Goal: Information Seeking & Learning: Learn about a topic

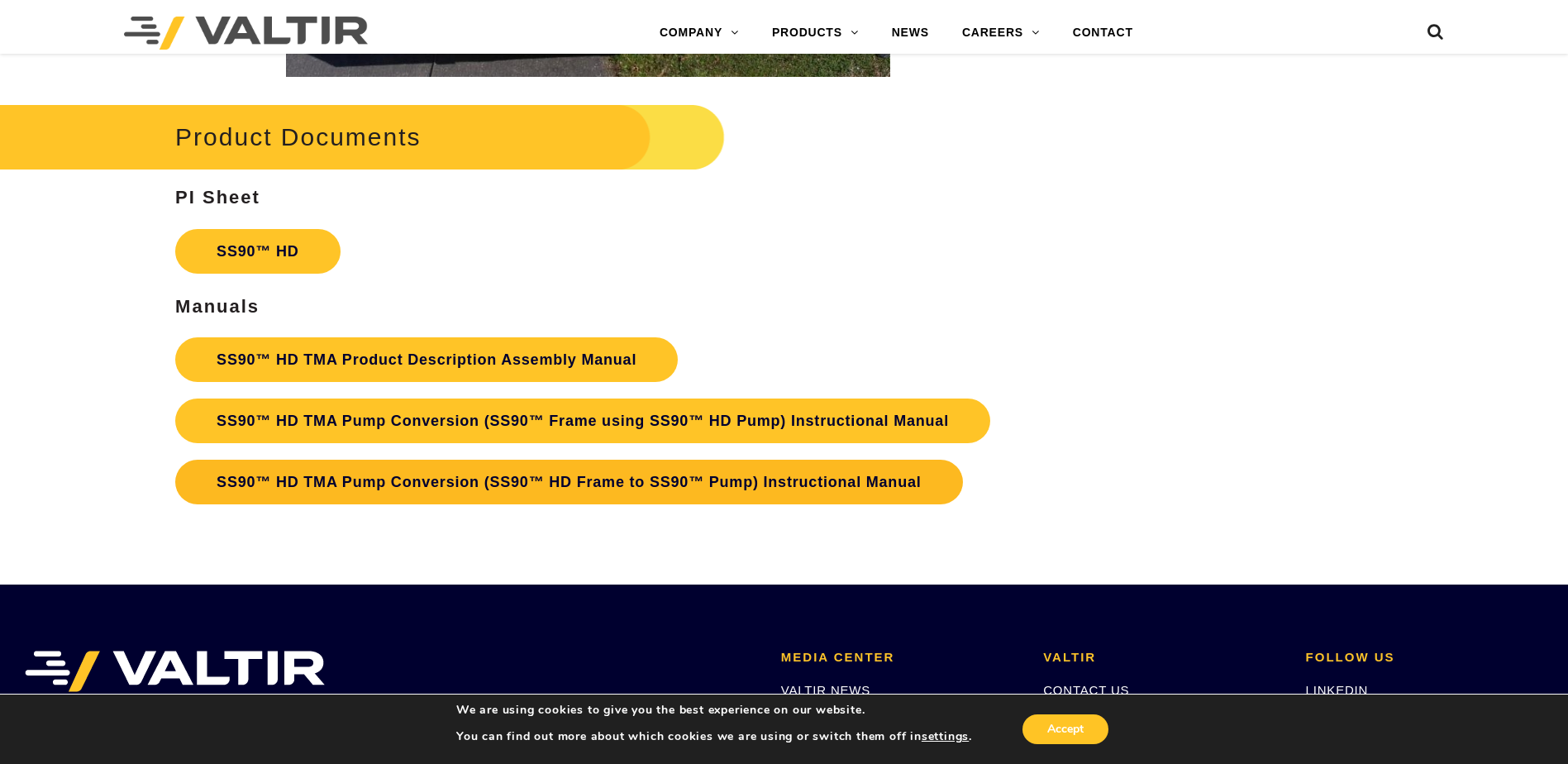
click at [461, 481] on link "SS90™ HD TMA Pump Conversion (SS90™ HD Frame to SS90™ Pump) Instructional Manual" at bounding box center [568, 482] width 786 height 45
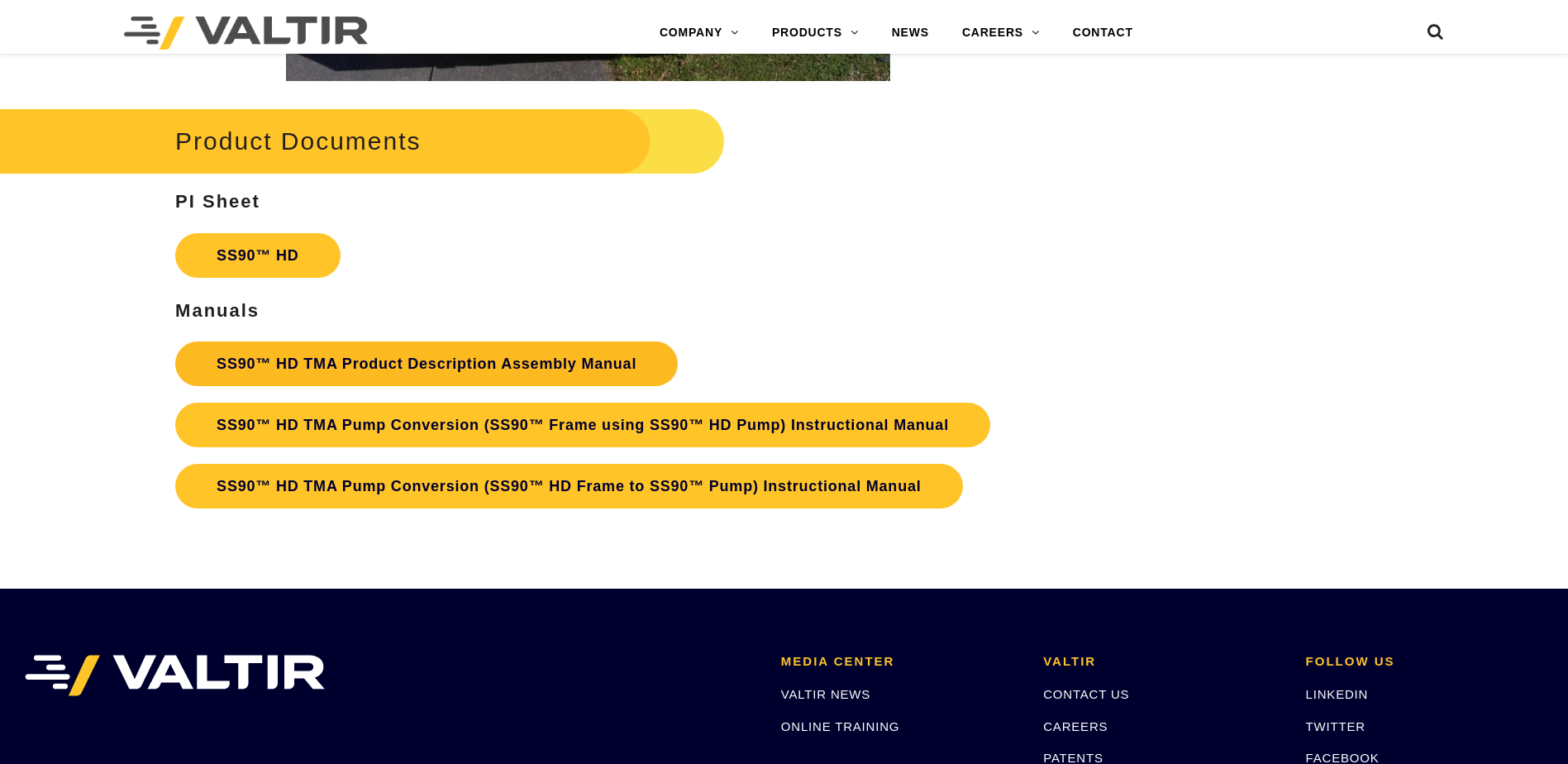
scroll to position [2892, 0]
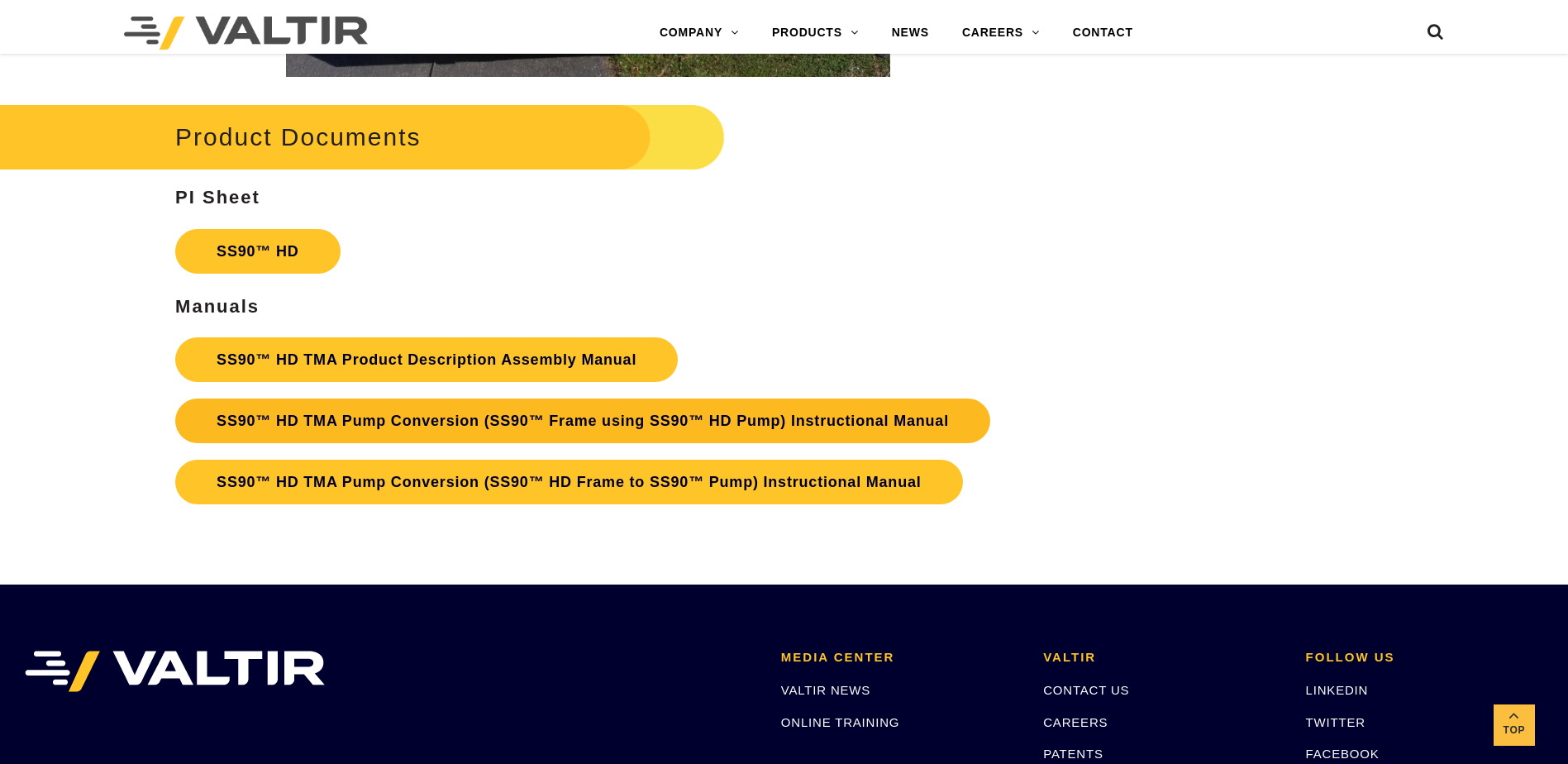
click at [567, 417] on link "SS90™ HD TMA Pump Conversion (SS90™ Frame using SS90™ HD Pump) Instructional Ma…" at bounding box center [582, 421] width 815 height 45
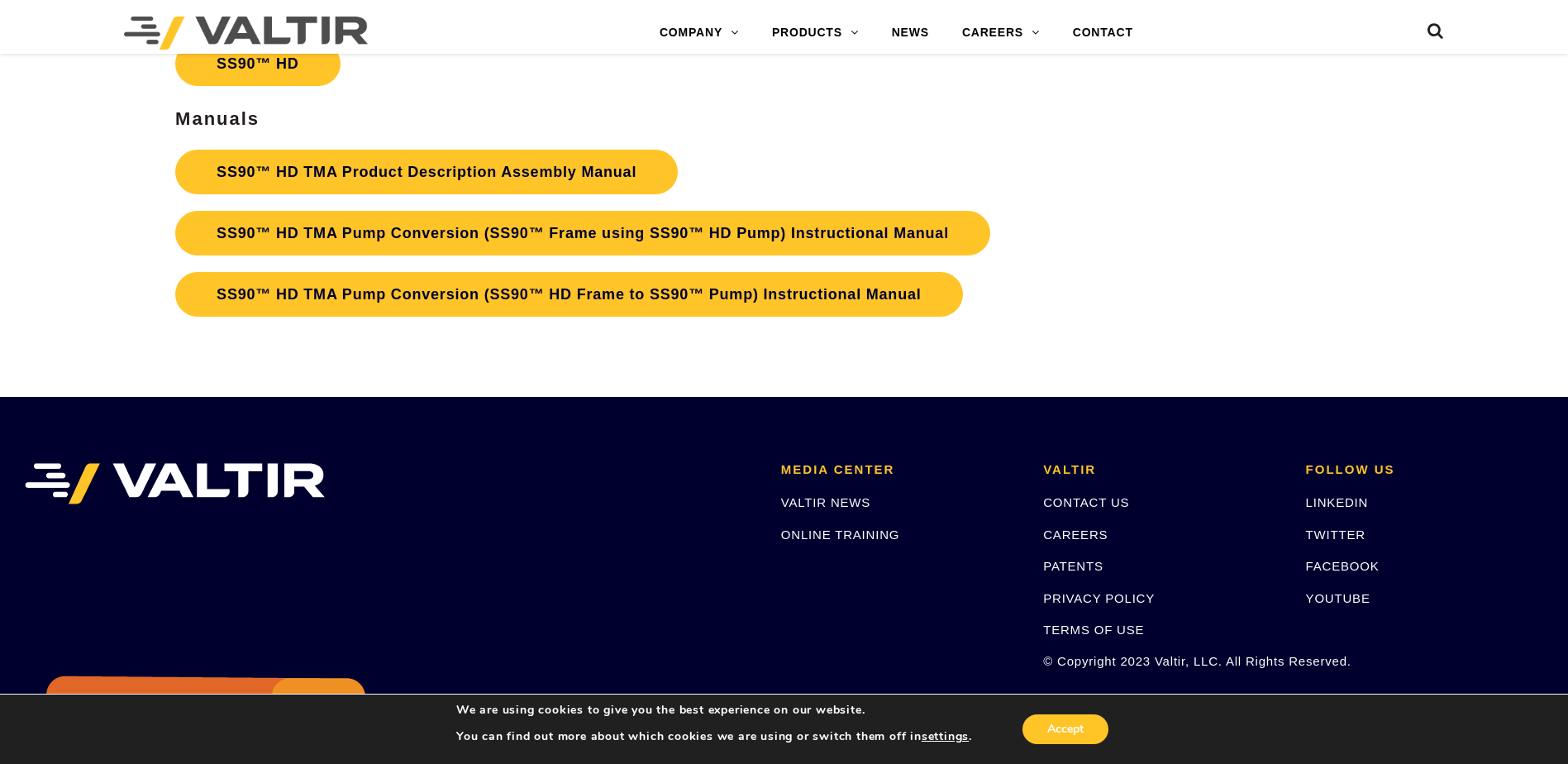
scroll to position [3140, 0]
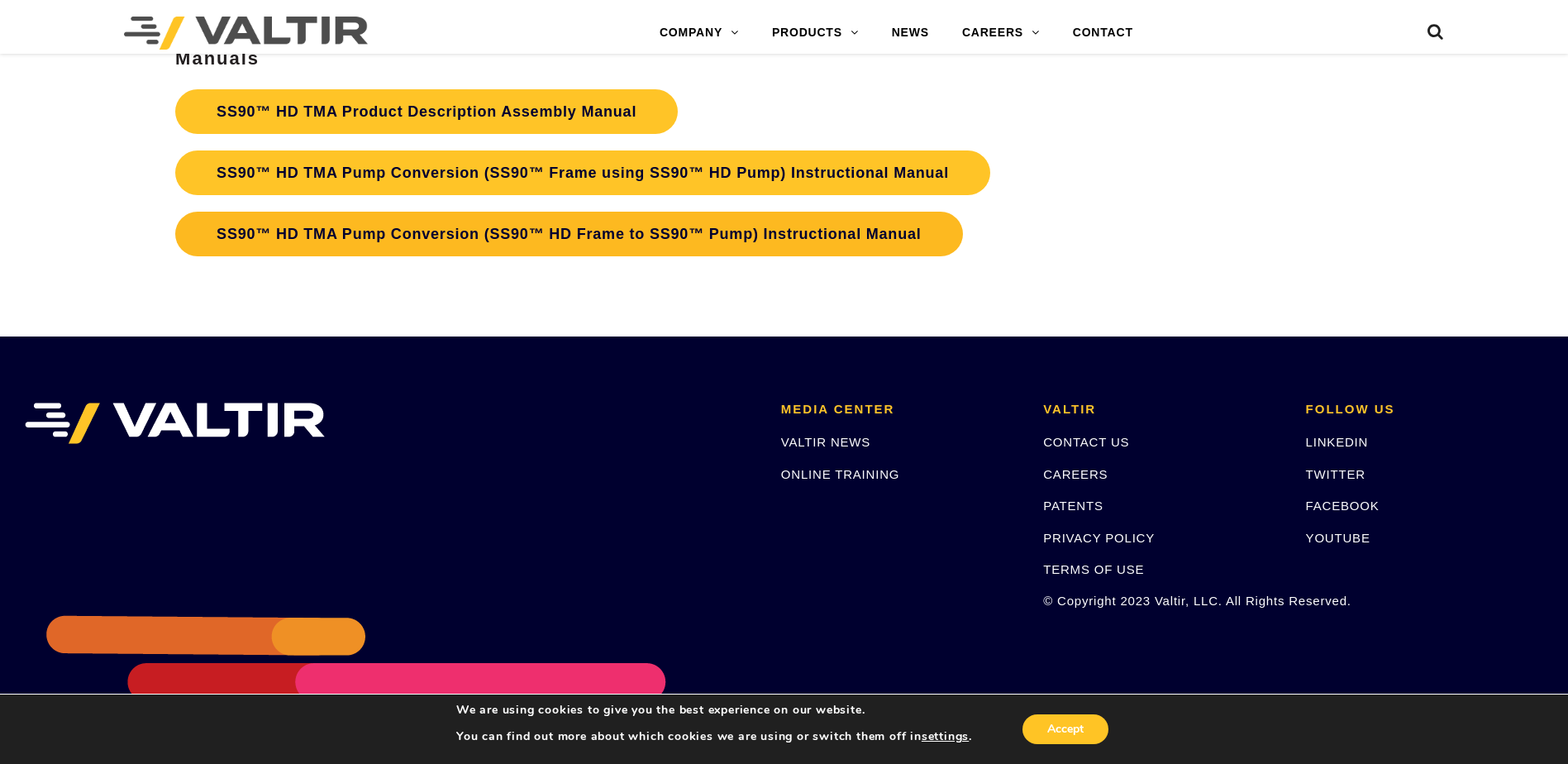
click at [613, 229] on link "SS90™ HD TMA Pump Conversion (SS90™ HD Frame to SS90™ Pump) Instructional Manual" at bounding box center [568, 234] width 786 height 45
